Goal: Transaction & Acquisition: Book appointment/travel/reservation

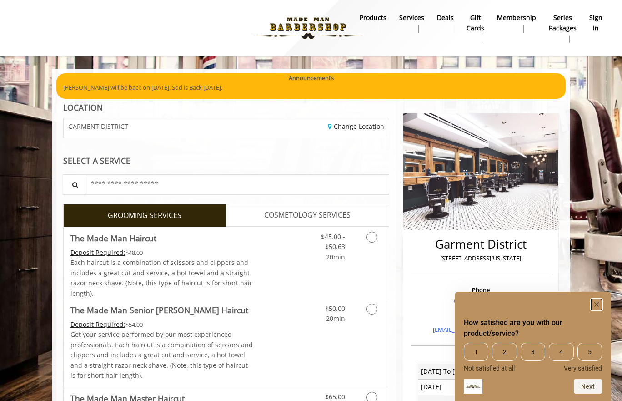
click at [599, 302] on rect "Hide survey" at bounding box center [596, 304] width 11 height 11
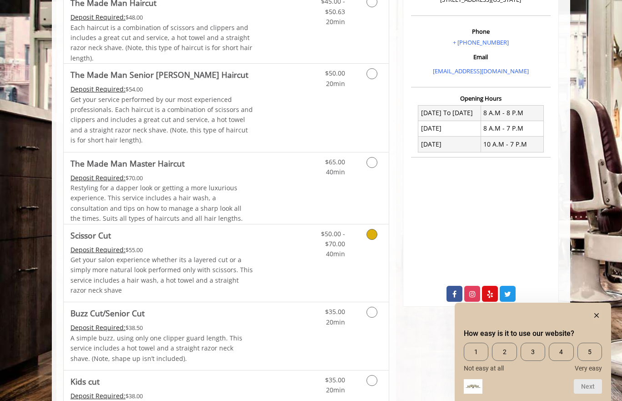
scroll to position [256, 0]
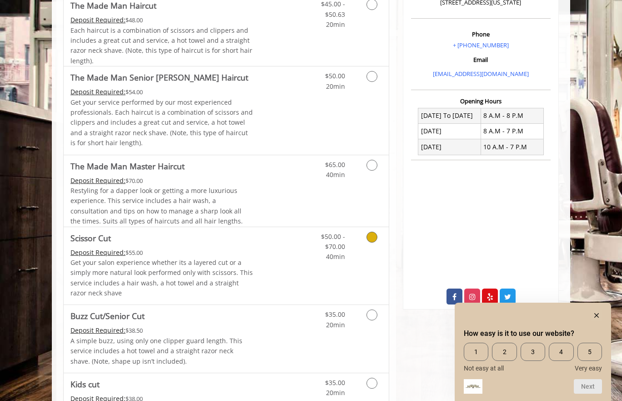
click at [371, 235] on icon "Grooming services" at bounding box center [371, 236] width 11 height 11
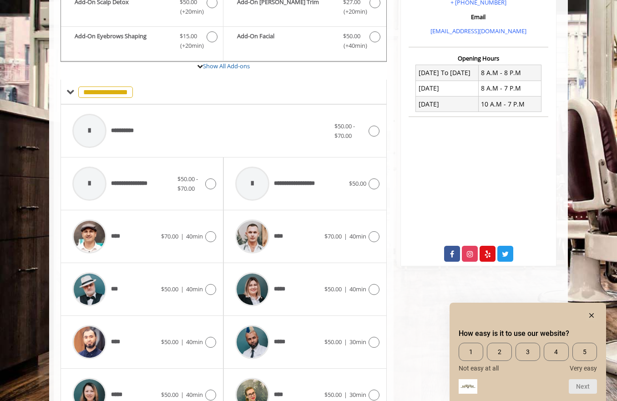
scroll to position [403, 0]
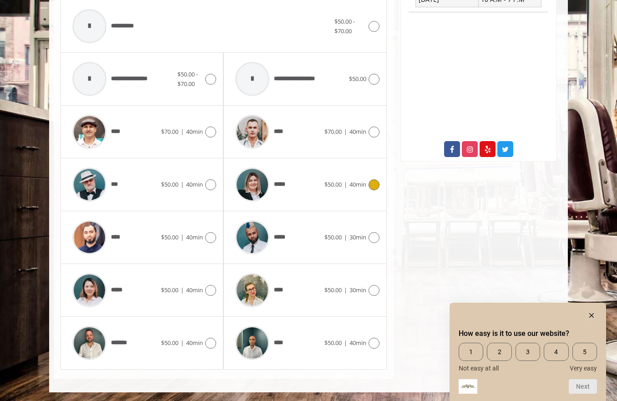
click at [371, 183] on icon at bounding box center [373, 184] width 11 height 11
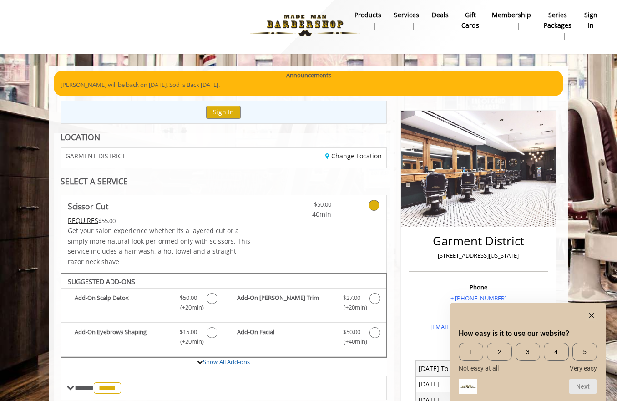
scroll to position [0, 0]
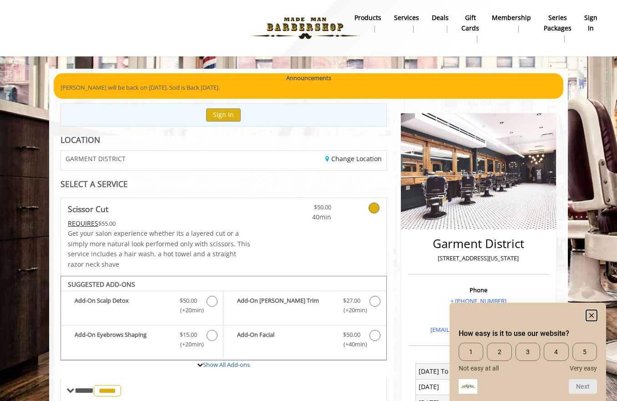
click at [594, 316] on rect "Hide survey" at bounding box center [591, 315] width 11 height 11
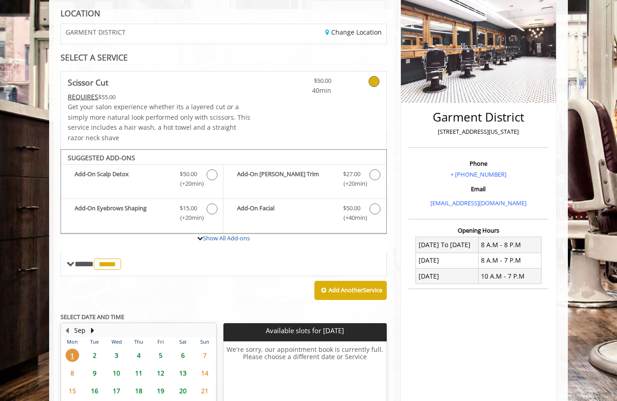
scroll to position [131, 0]
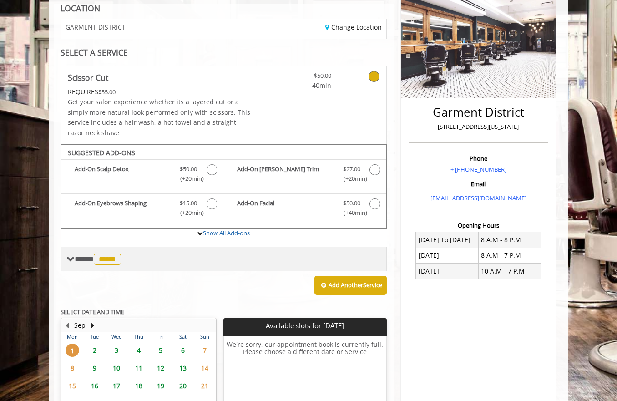
click at [113, 258] on span "*****" at bounding box center [107, 258] width 27 height 11
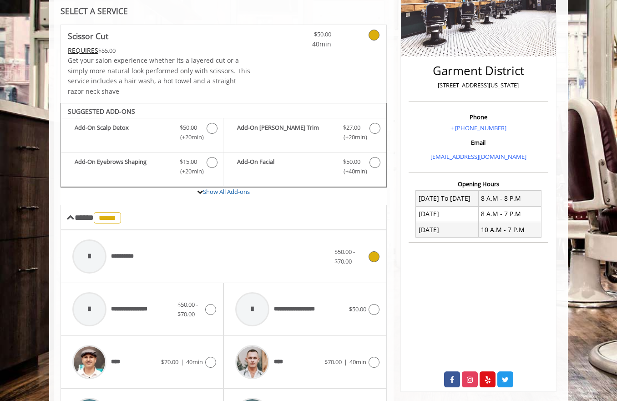
scroll to position [177, 0]
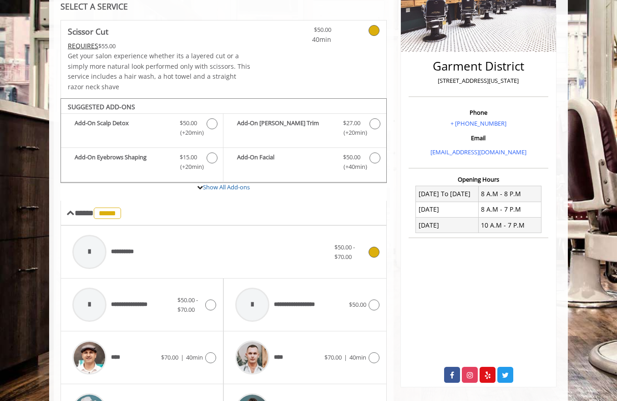
click at [373, 251] on icon at bounding box center [373, 251] width 11 height 11
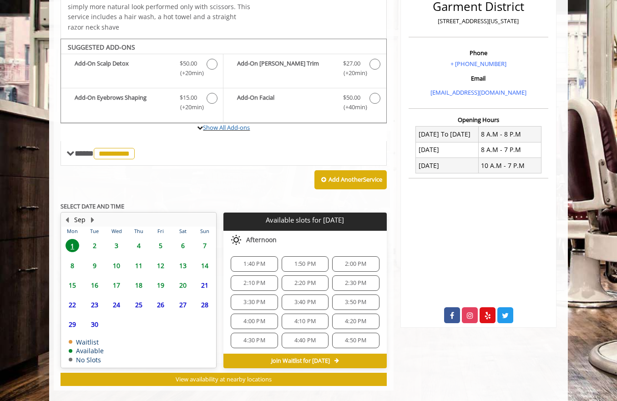
scroll to position [249, 0]
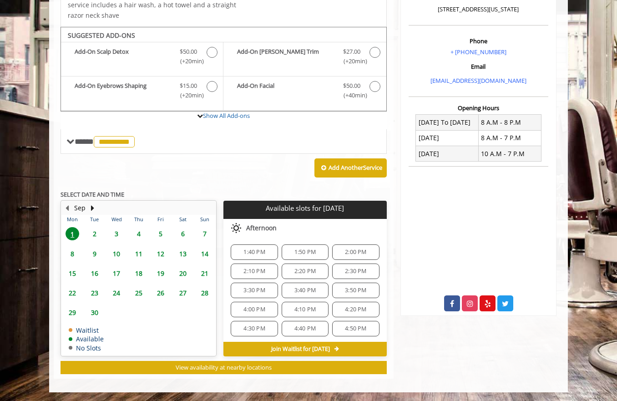
click at [348, 272] on span "2:30 PM" at bounding box center [355, 270] width 21 height 7
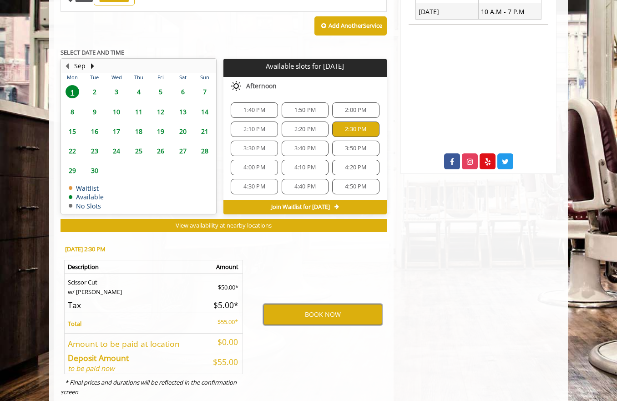
scroll to position [413, 0]
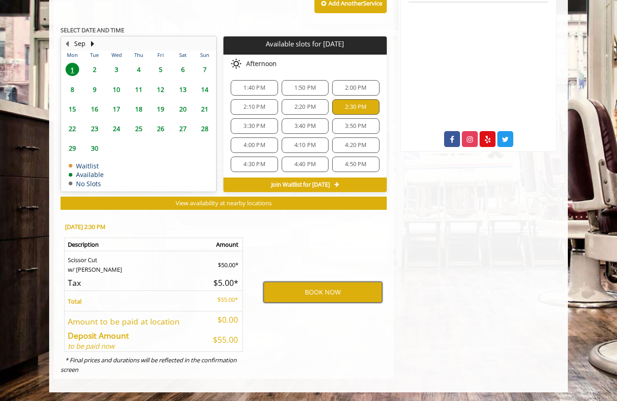
click at [310, 294] on button "BOOK NOW" at bounding box center [322, 291] width 119 height 21
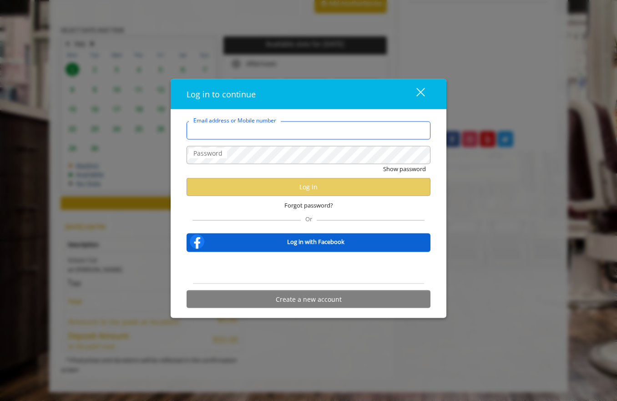
type input "**********"
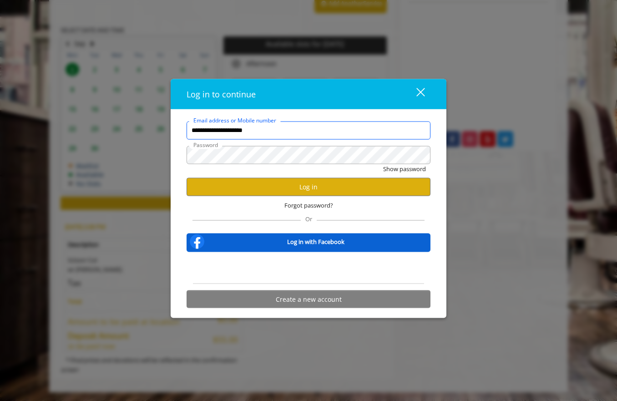
scroll to position [0, 0]
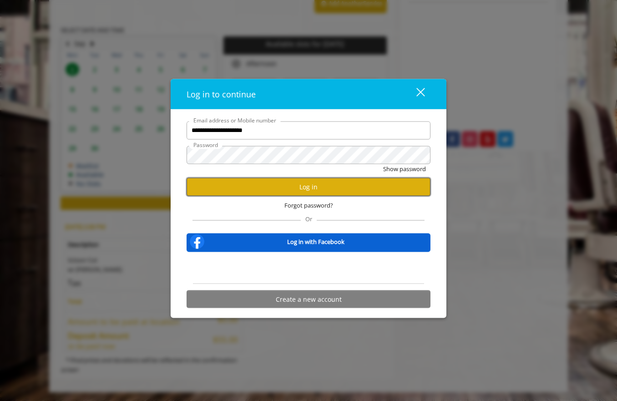
click at [298, 188] on button "Log in" at bounding box center [308, 187] width 244 height 18
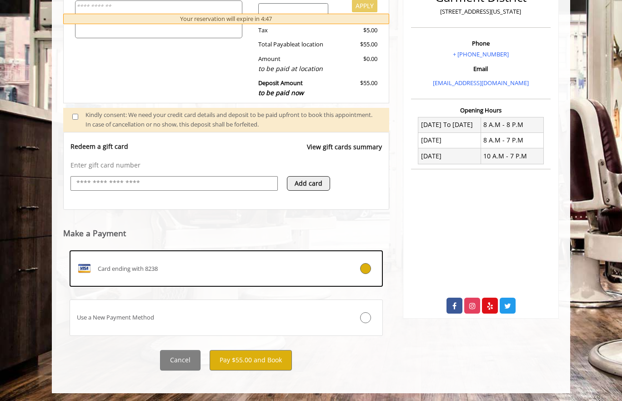
scroll to position [248, 0]
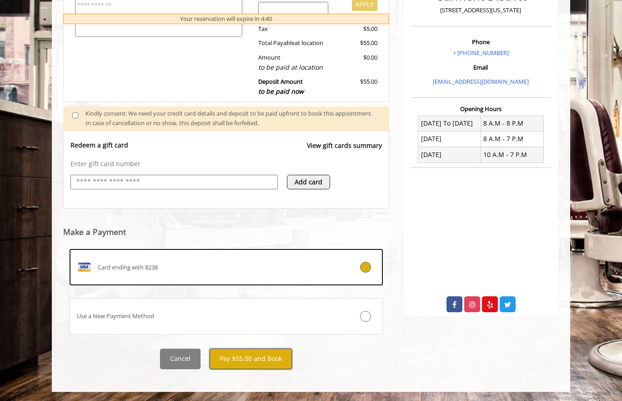
click at [241, 357] on button "Pay $55.00 and Book" at bounding box center [251, 358] width 82 height 20
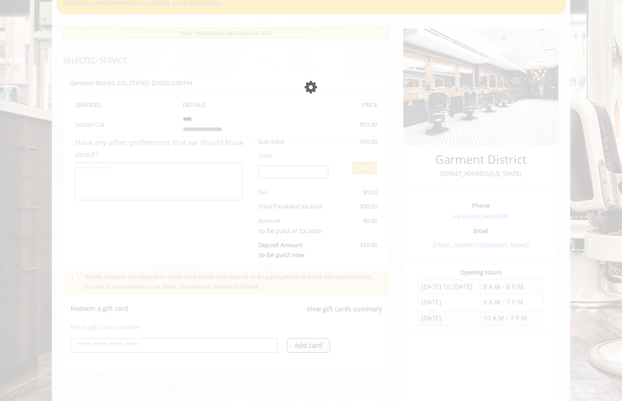
scroll to position [79, 0]
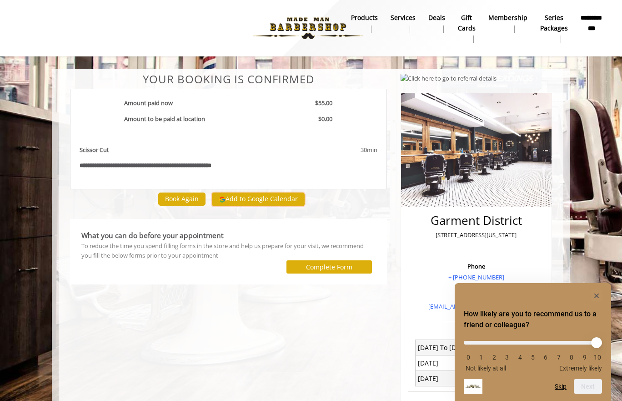
click at [263, 196] on button "Add to Google Calendar" at bounding box center [258, 199] width 93 height 14
